Goal: Transaction & Acquisition: Purchase product/service

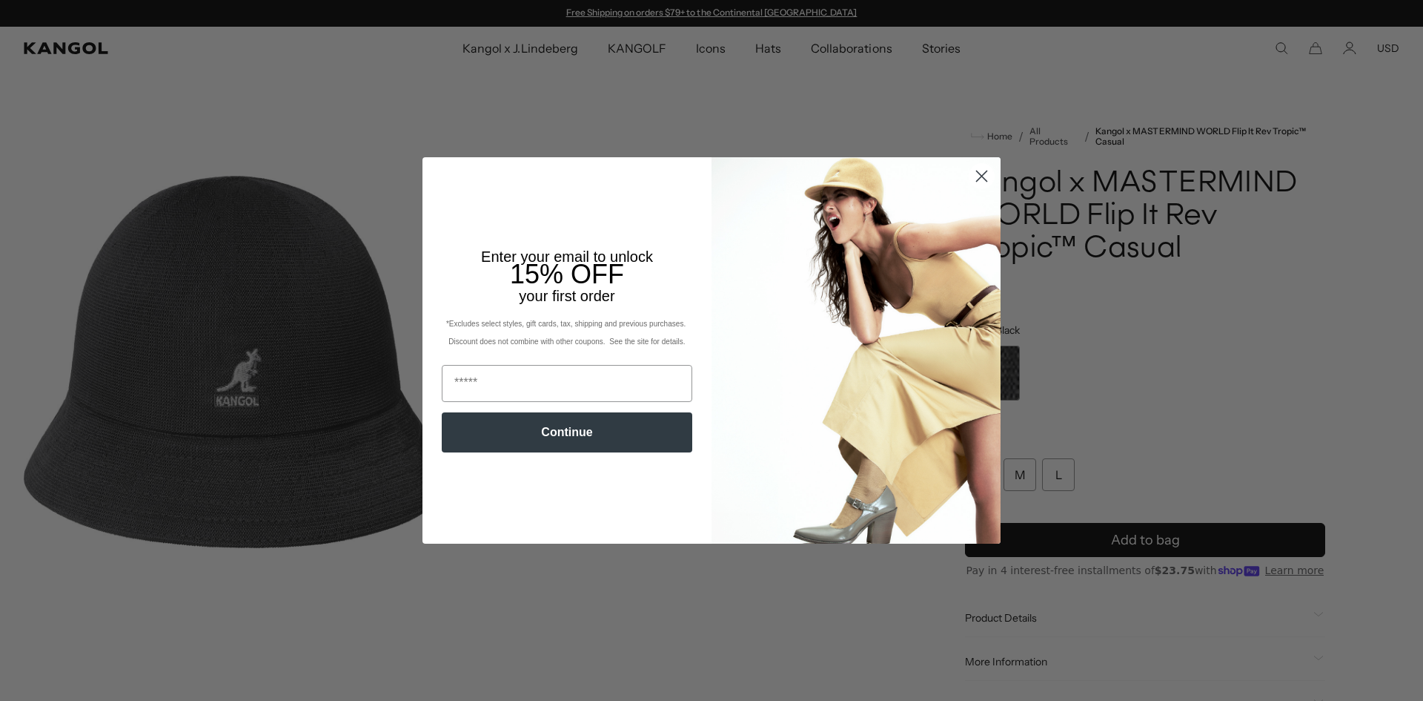
click at [536, 77] on div "Close dialog Enter your email to unlock 15% OFF your first order *Excludes sele…" at bounding box center [711, 350] width 1423 height 701
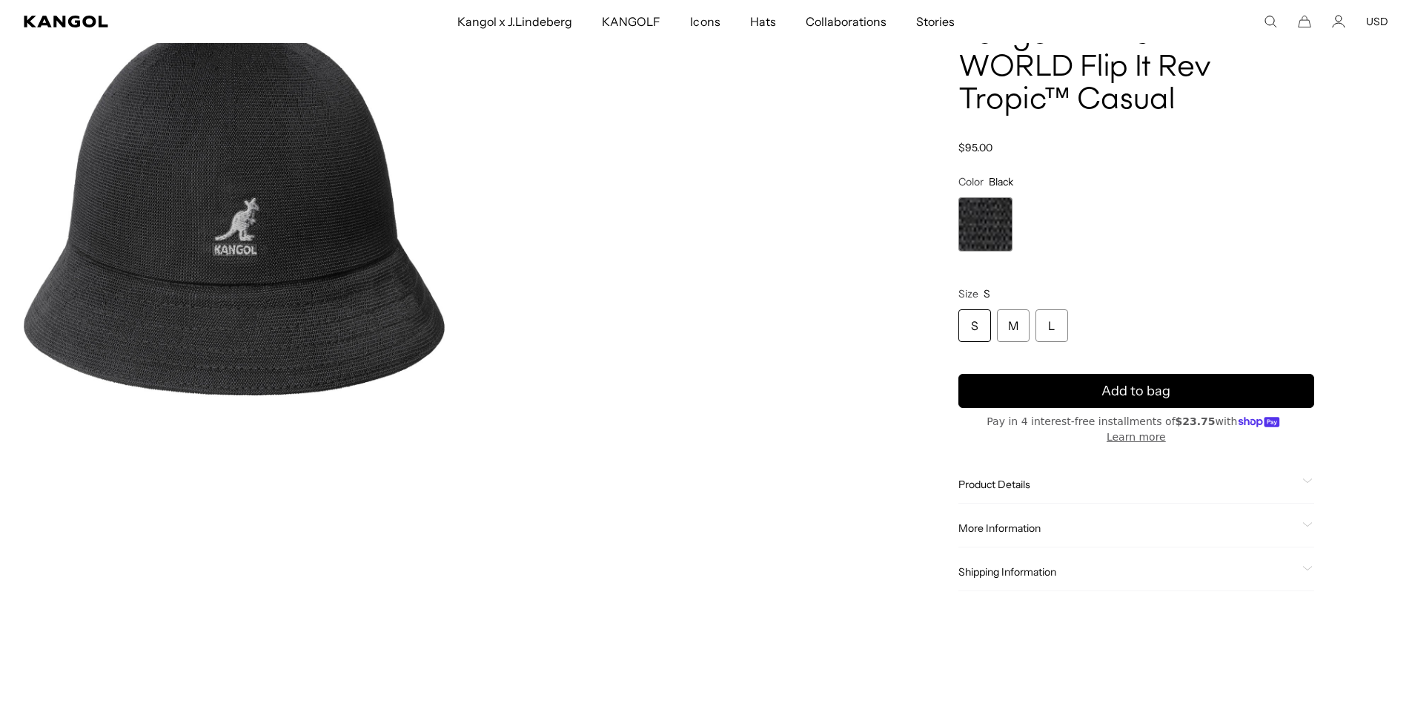
scroll to position [74, 0]
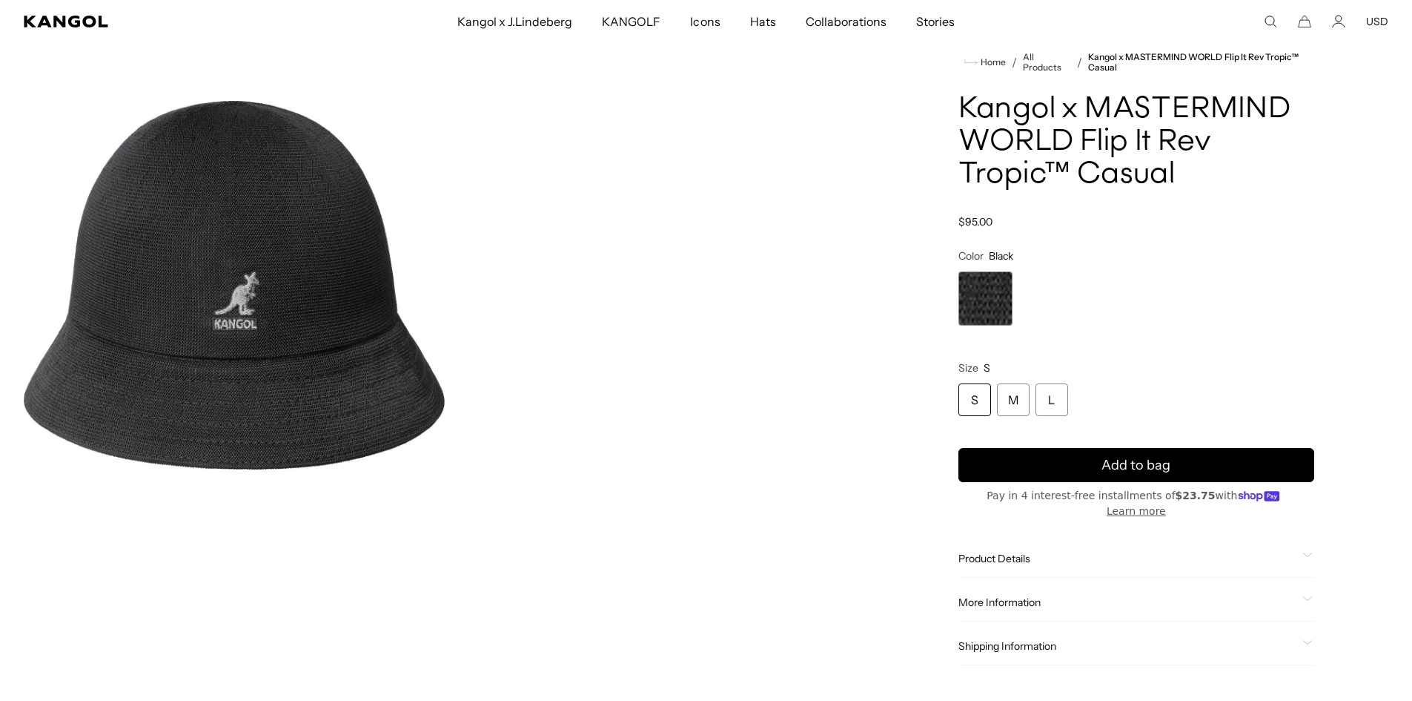
click at [369, 282] on img "Gallery Viewer" at bounding box center [234, 285] width 421 height 526
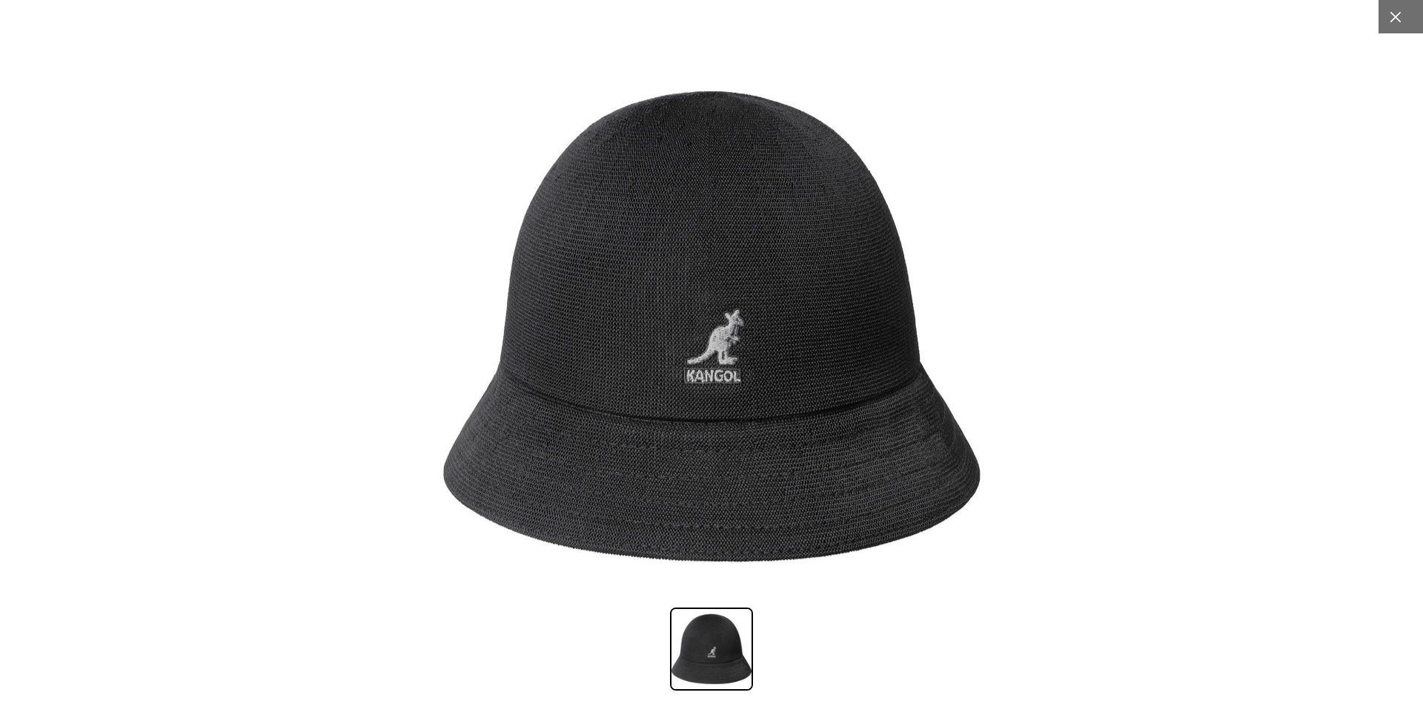
click at [1393, 25] on div at bounding box center [1395, 16] width 33 height 33
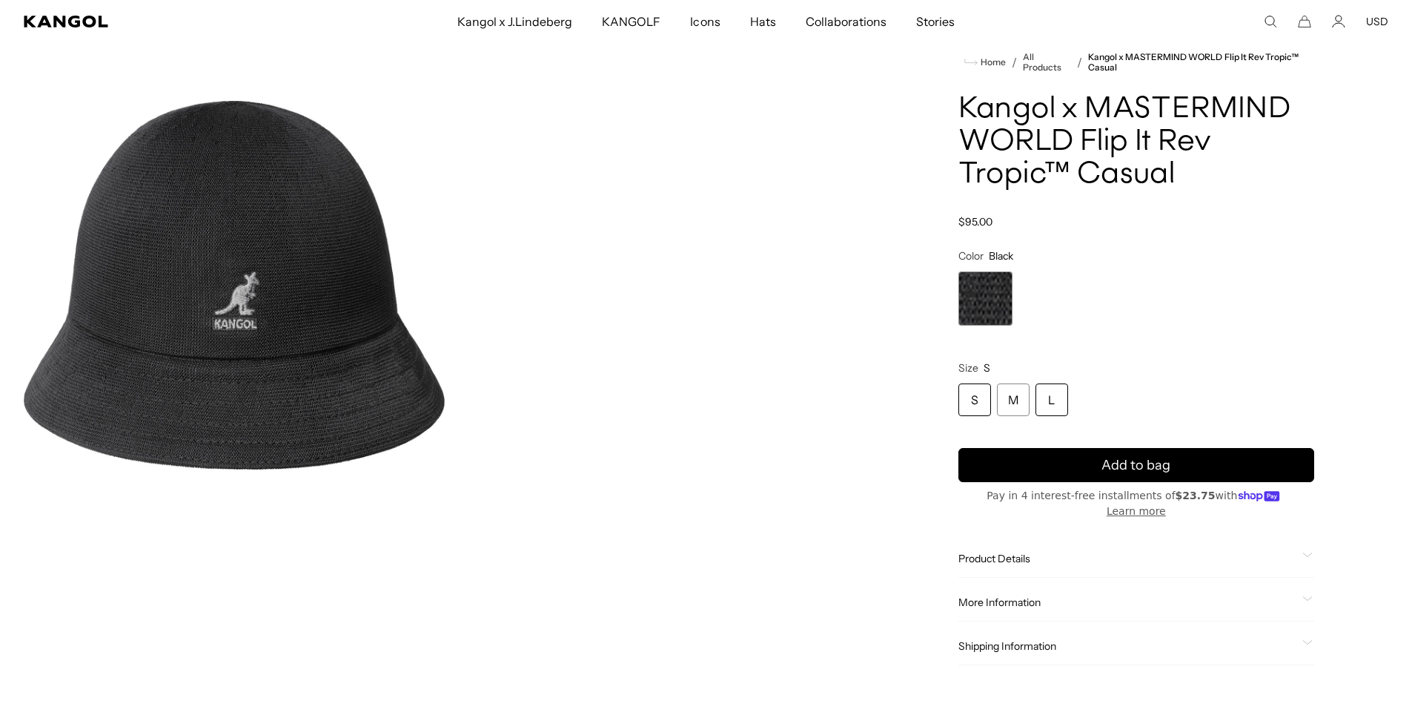
click at [1056, 400] on div "L" at bounding box center [1052, 399] width 33 height 33
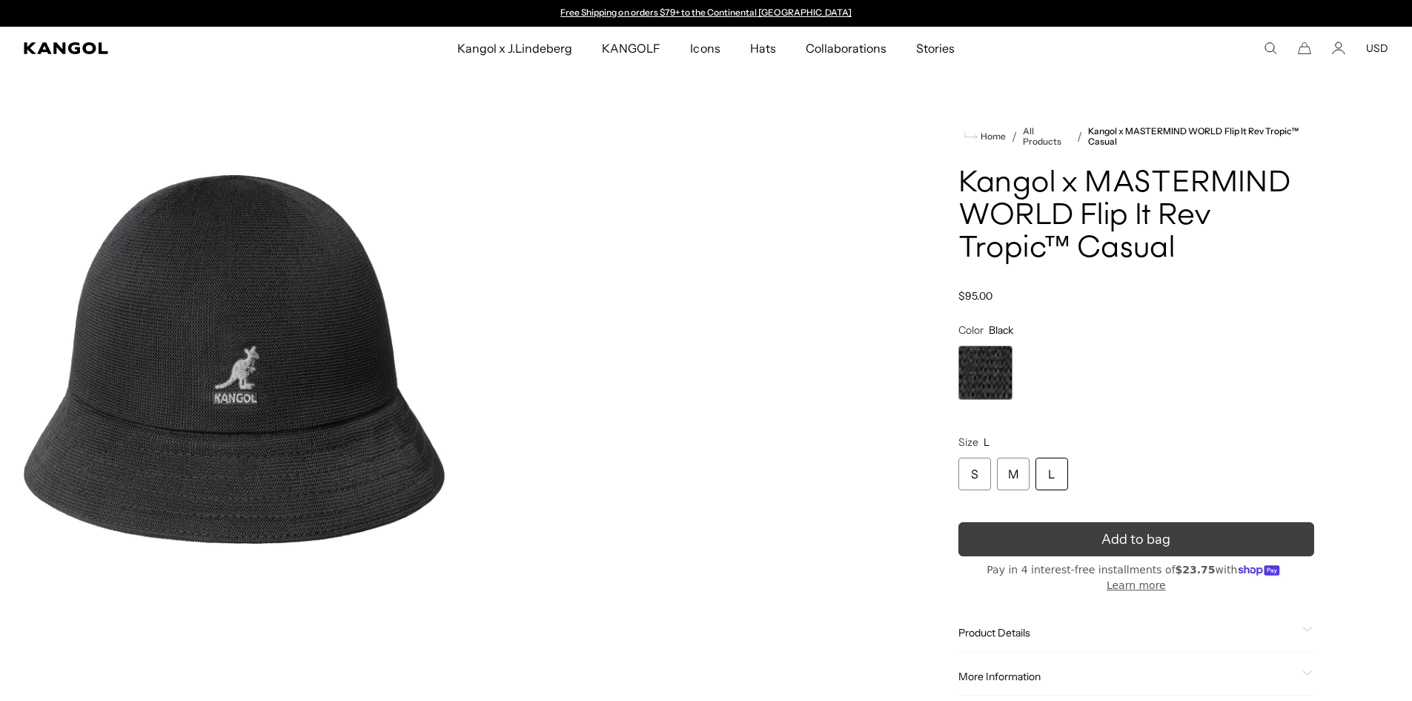
scroll to position [297, 0]
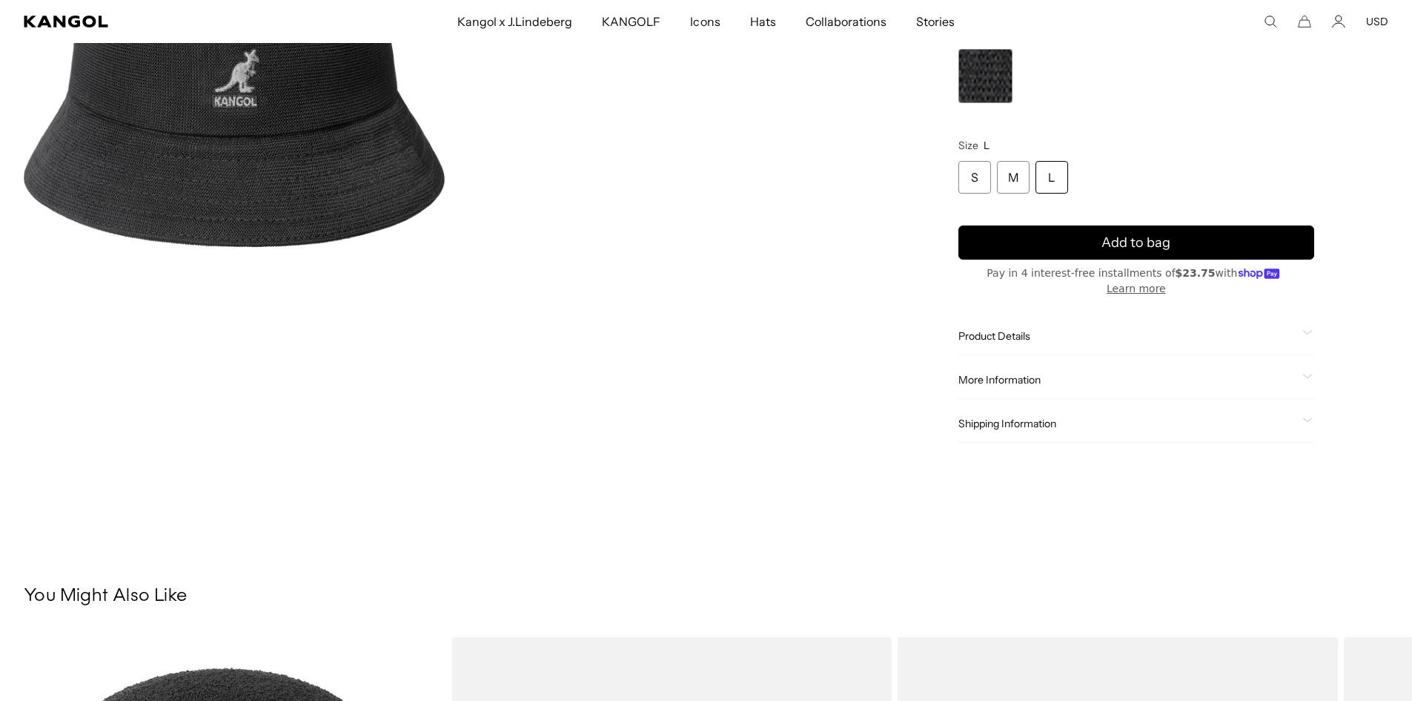
click at [1114, 329] on span "Product Details" at bounding box center [1128, 335] width 338 height 13
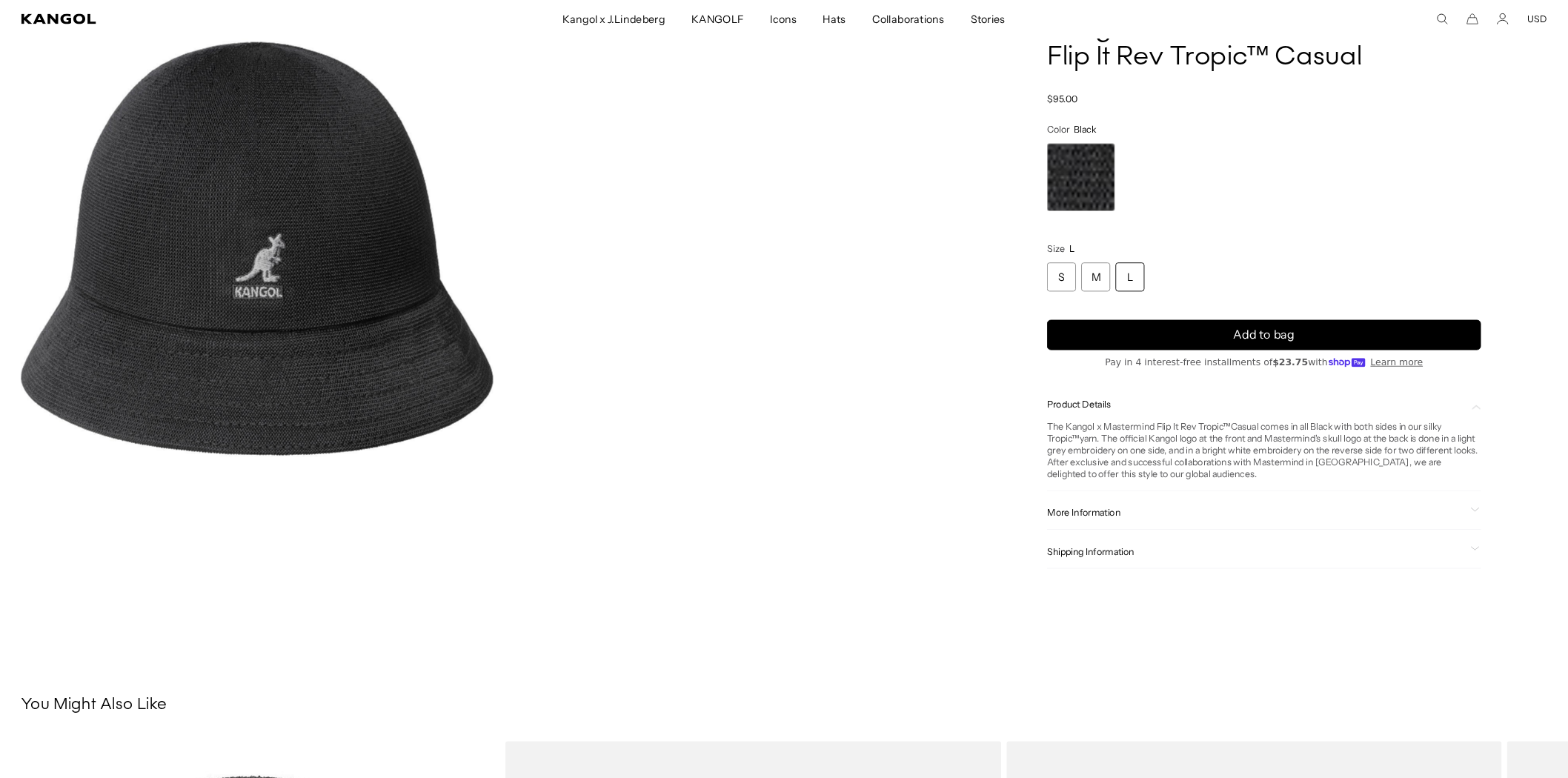
scroll to position [0, 0]
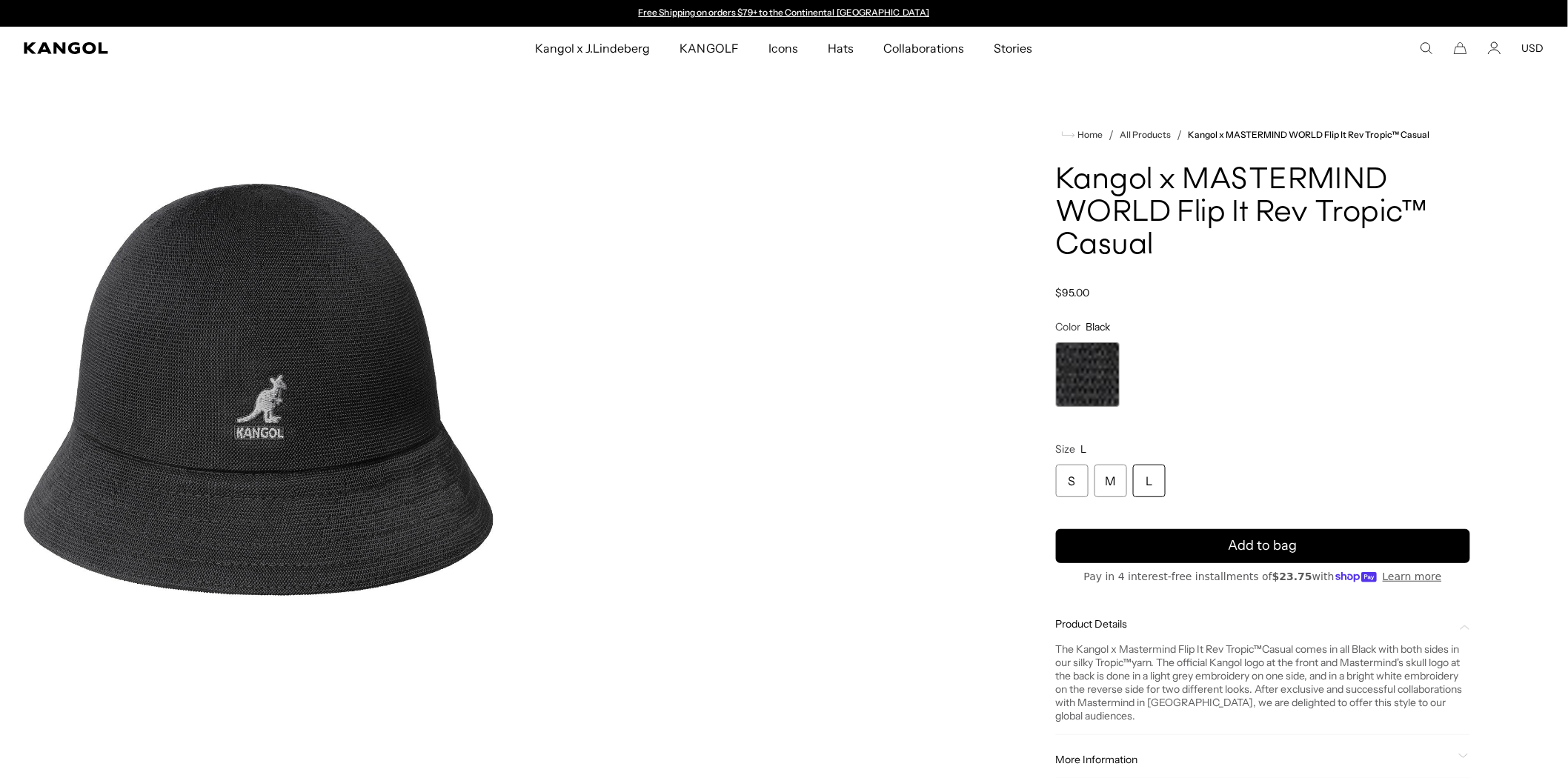
click at [1147, 475] on div "L" at bounding box center [1148, 481] width 33 height 33
click at [1115, 483] on div "M" at bounding box center [1110, 481] width 33 height 33
click at [1052, 480] on div "Home / All Products / Kangol x MASTERMIND WORLD Flip It Rev Tropic™ Casual Kang…" at bounding box center [1262, 474] width 563 height 756
click at [1082, 480] on div "S" at bounding box center [1071, 481] width 33 height 33
click at [1114, 480] on div "M" at bounding box center [1110, 481] width 33 height 33
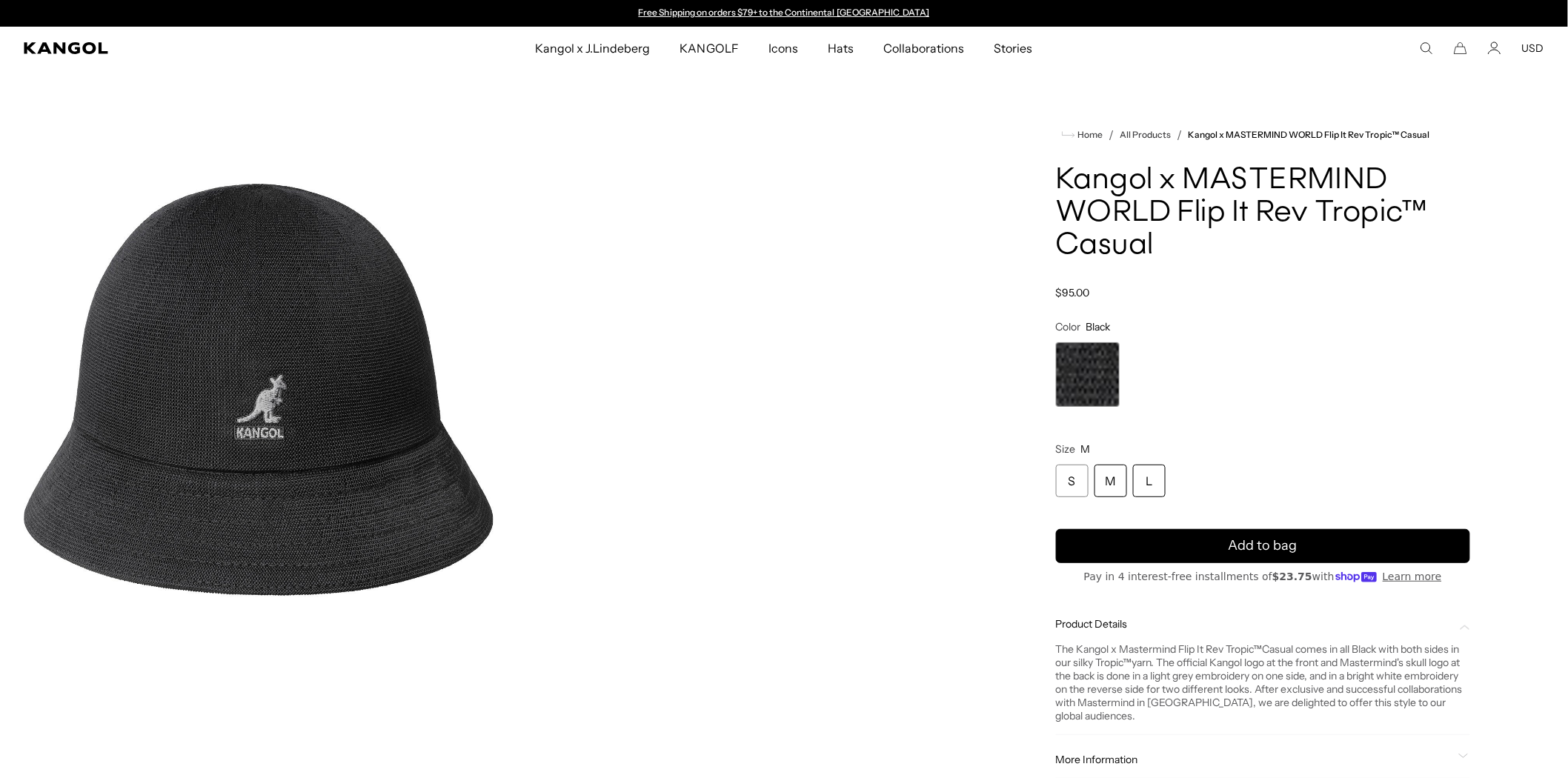
click at [1148, 480] on div "L" at bounding box center [1148, 481] width 33 height 33
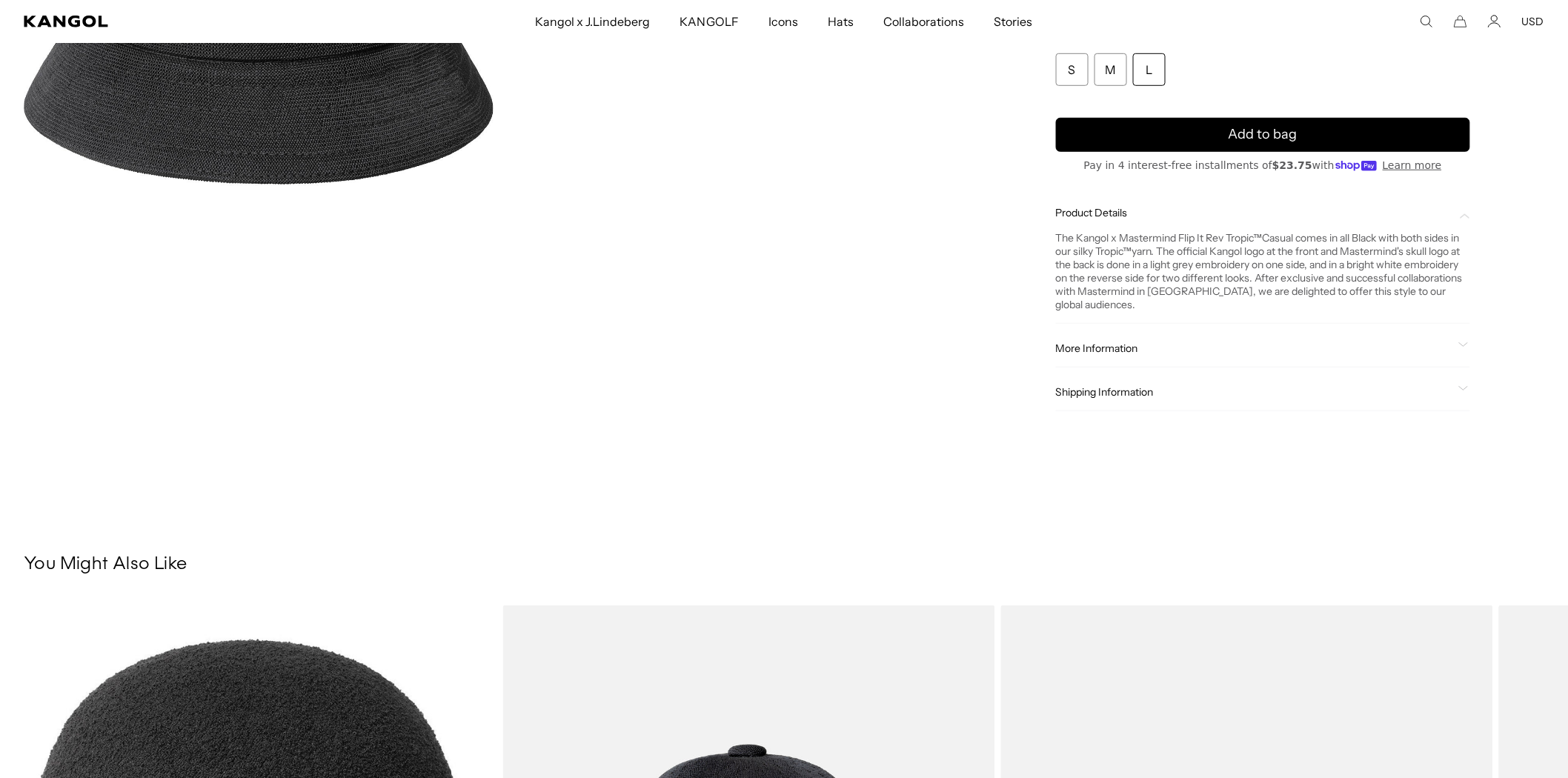
click at [1112, 404] on div "Shipping Information" at bounding box center [1262, 393] width 415 height 38
click at [1112, 352] on span "More Information" at bounding box center [1253, 348] width 397 height 13
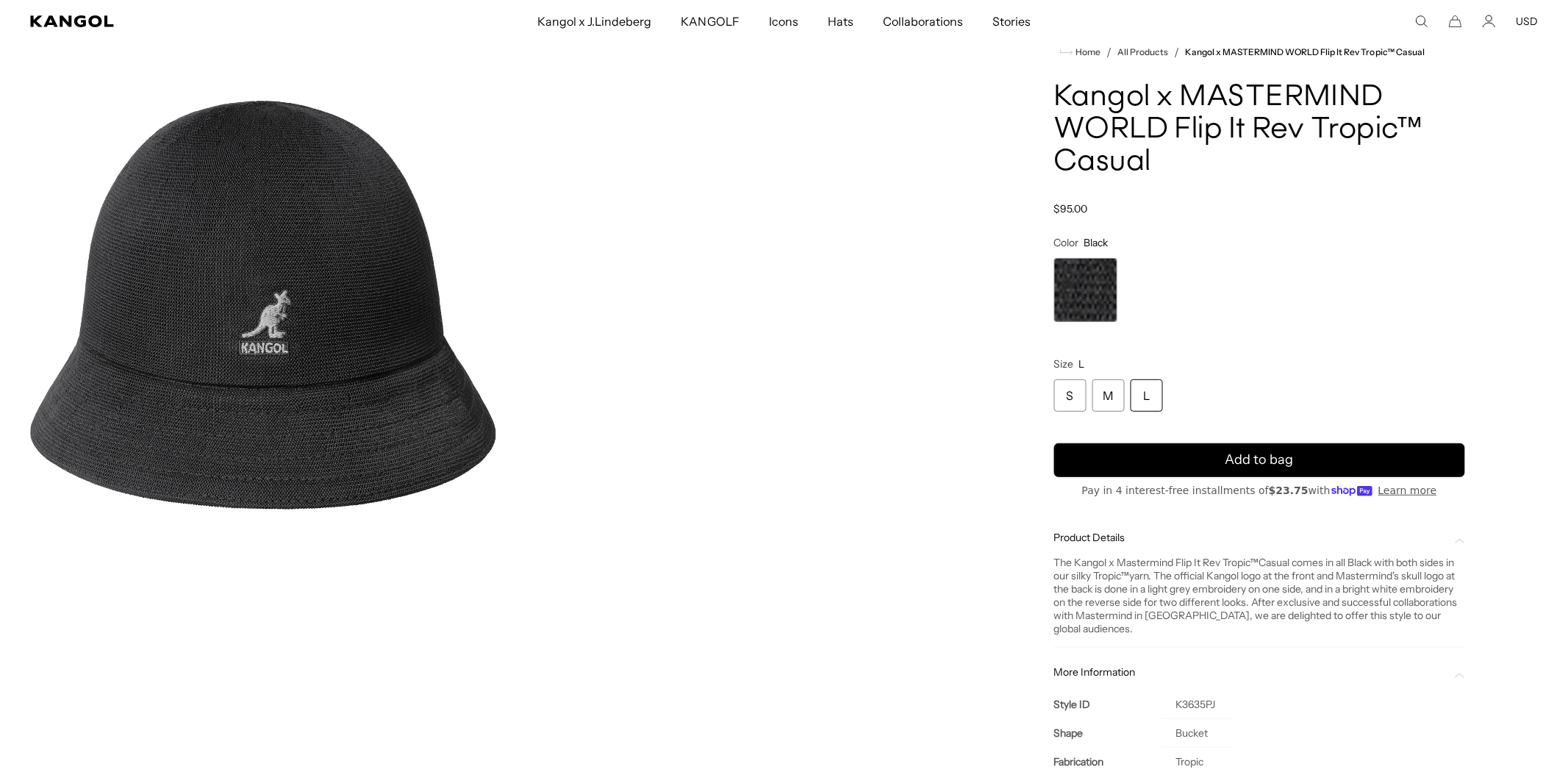
scroll to position [0, 0]
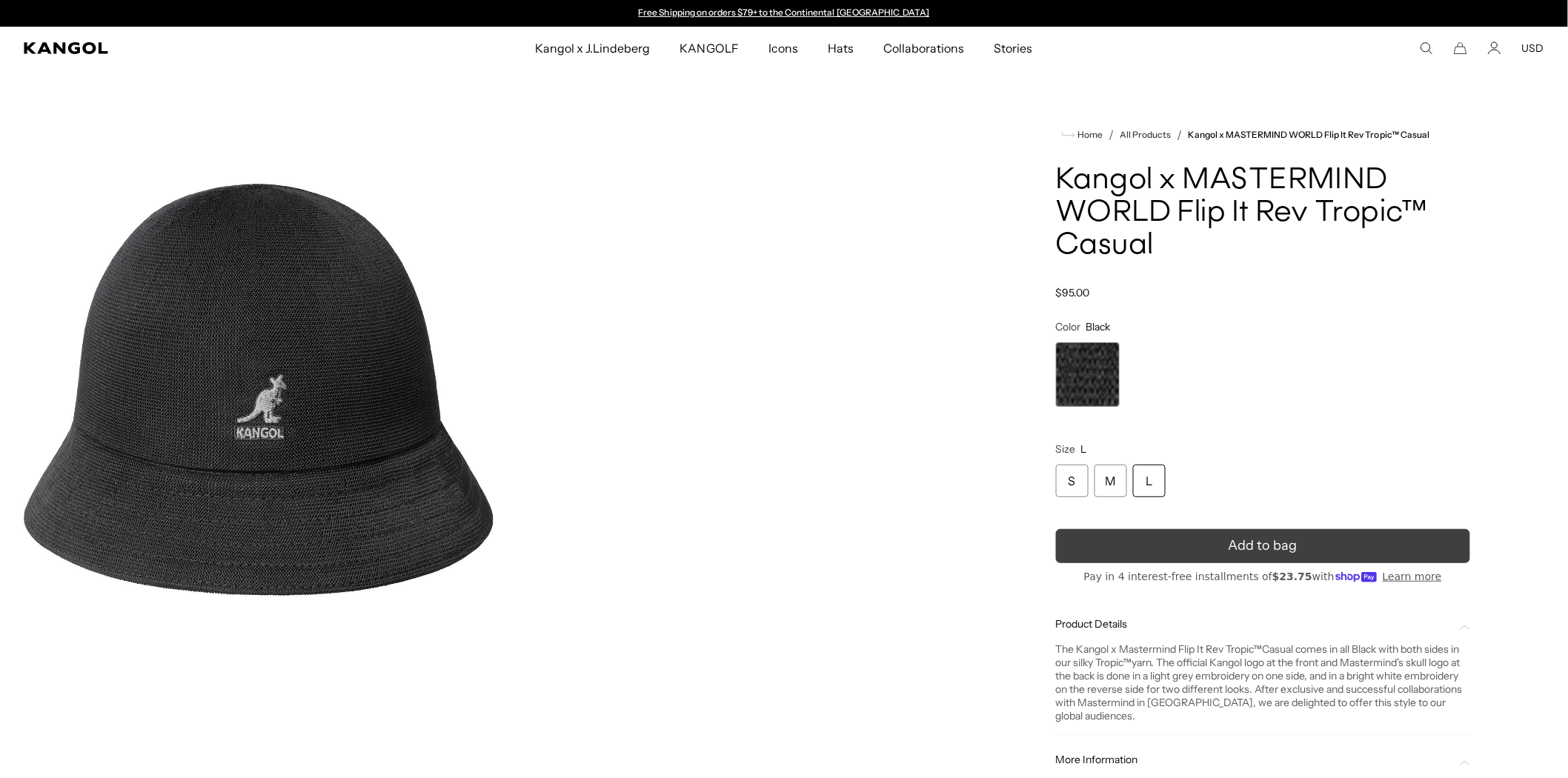
click at [1175, 558] on button "Add to bag" at bounding box center [1262, 546] width 415 height 34
